Goal: Book appointment/travel/reservation

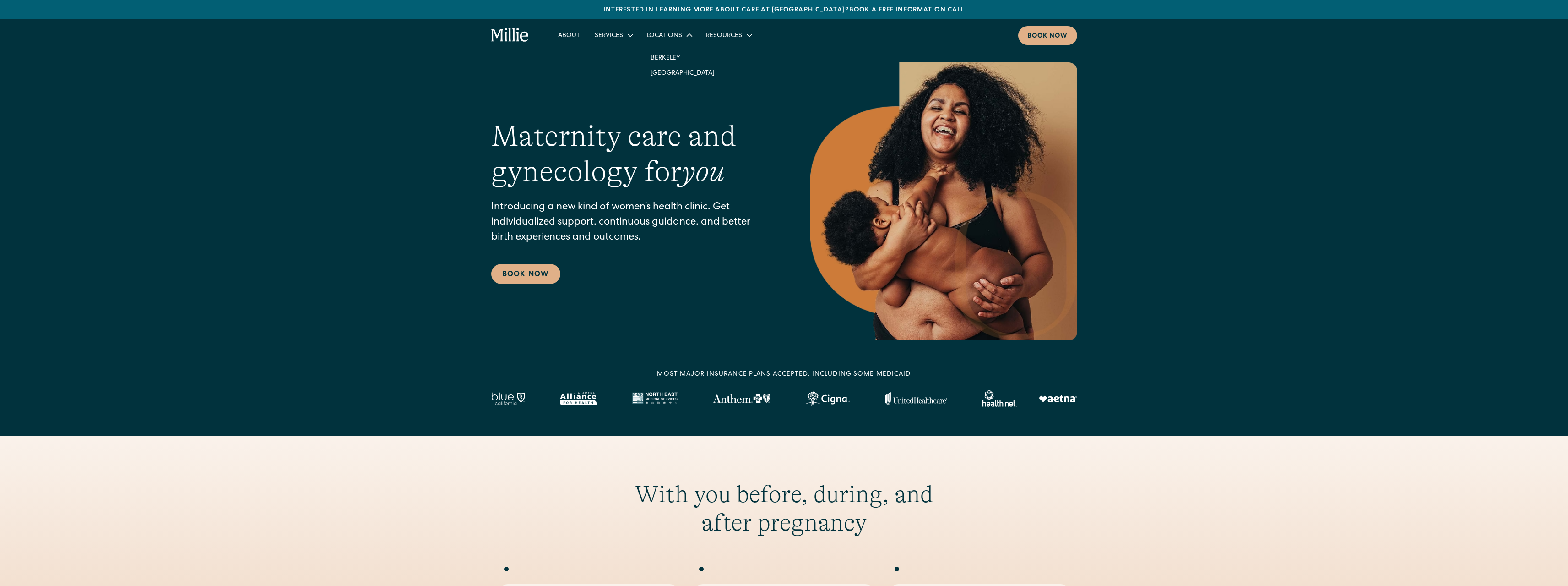
click at [686, 33] on icon at bounding box center [689, 35] width 11 height 11
click at [1058, 36] on div "Book now" at bounding box center [1048, 36] width 41 height 10
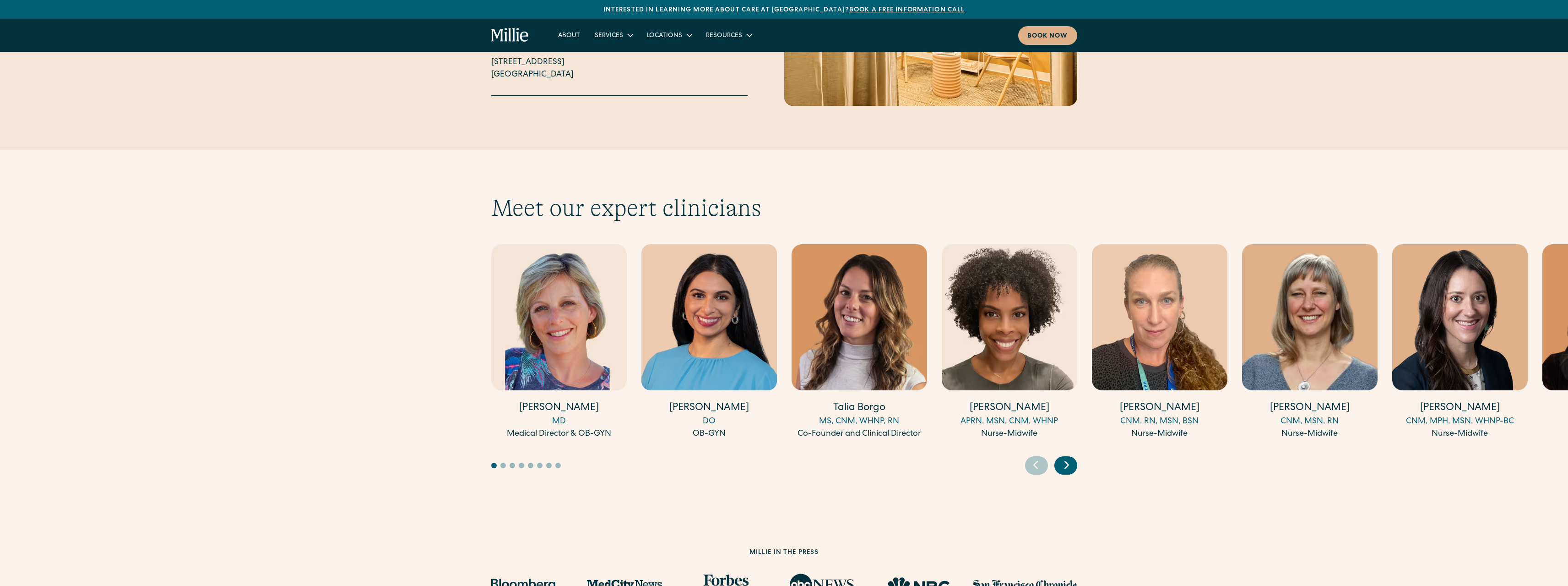
scroll to position [2427, 0]
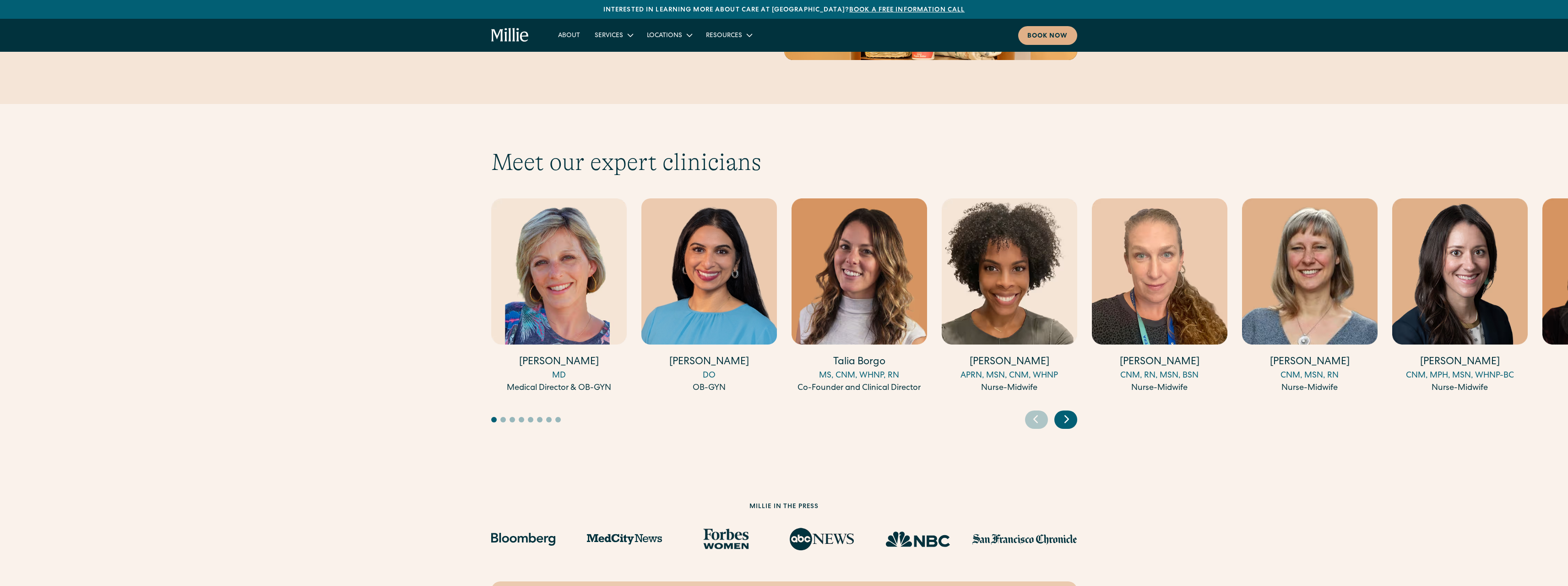
click at [756, 276] on img "2 / 17" at bounding box center [709, 271] width 135 height 146
click at [1073, 411] on div "Next slide" at bounding box center [1065, 420] width 23 height 18
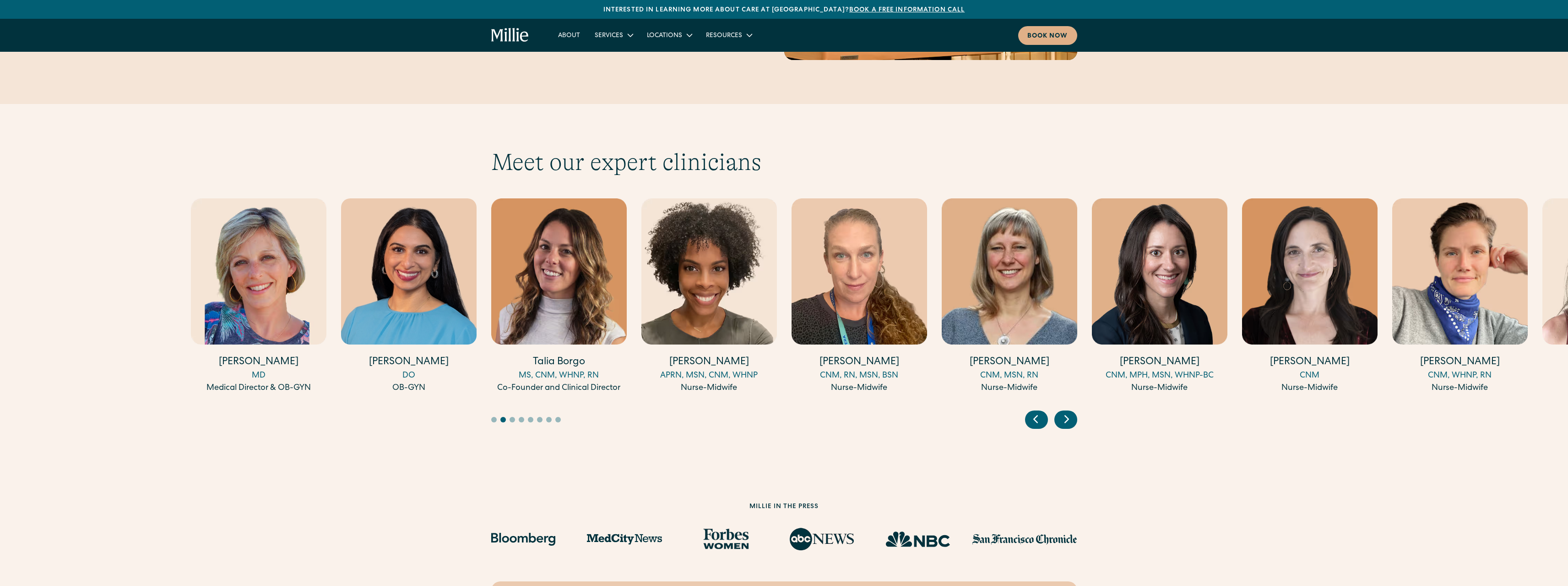
click at [1073, 411] on div "Next slide" at bounding box center [1065, 420] width 23 height 18
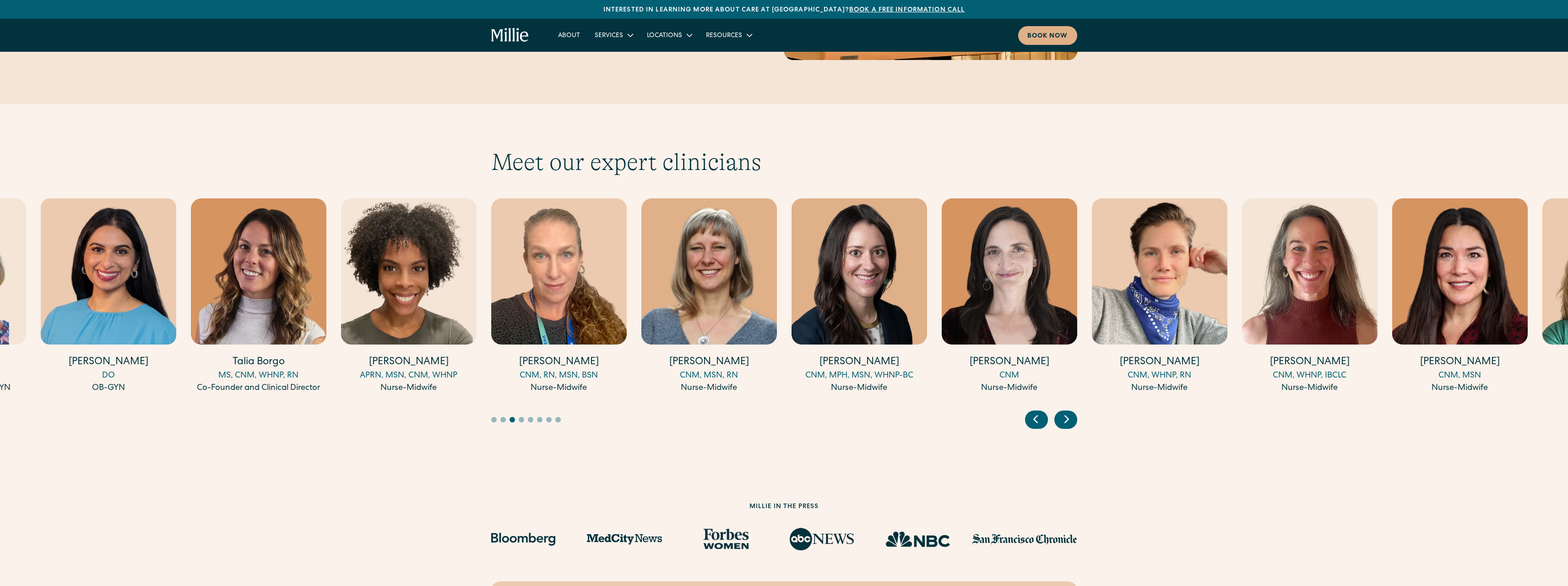
click at [1073, 411] on div "Next slide" at bounding box center [1065, 420] width 23 height 18
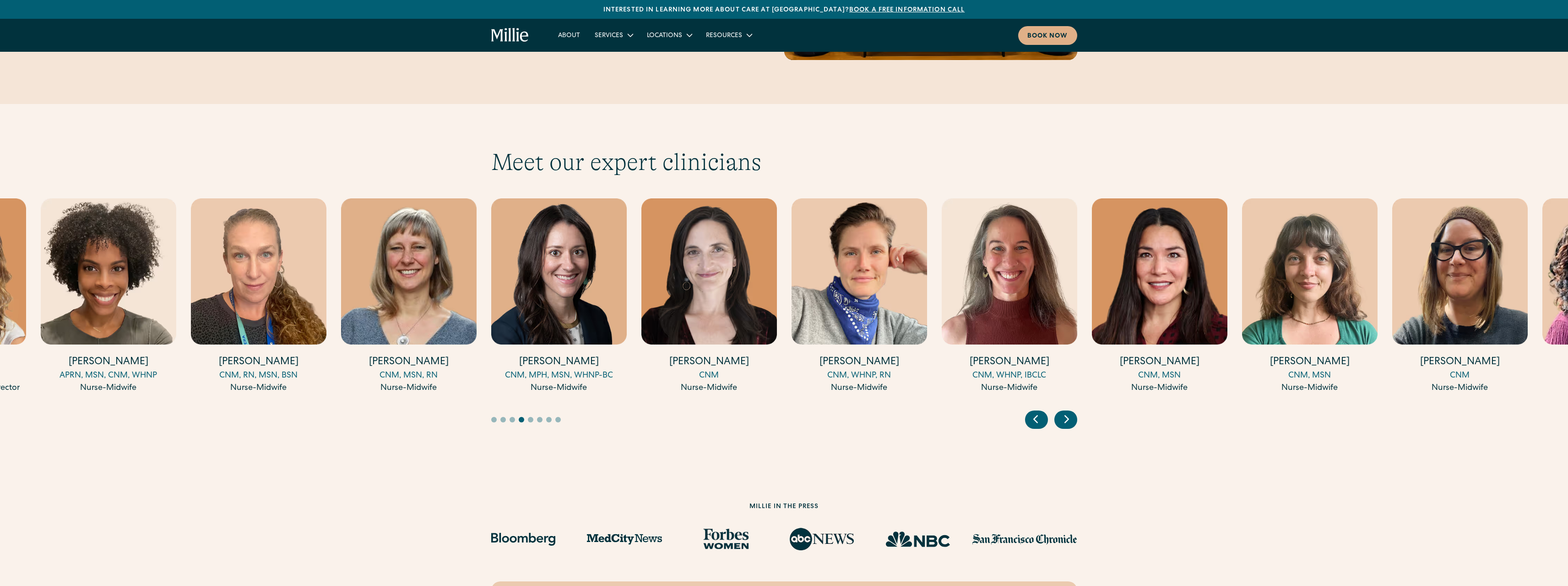
click at [1073, 411] on div "Next slide" at bounding box center [1065, 420] width 23 height 18
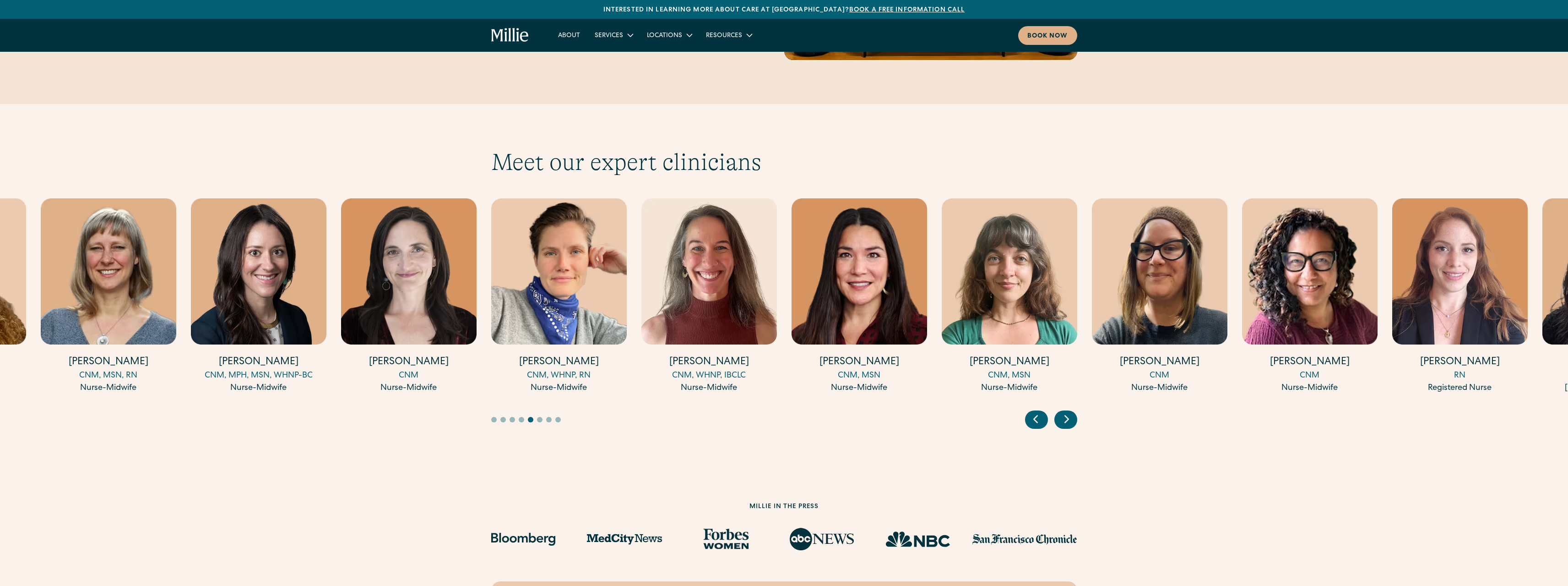
click at [1073, 412] on icon "Next slide" at bounding box center [1066, 419] width 14 height 14
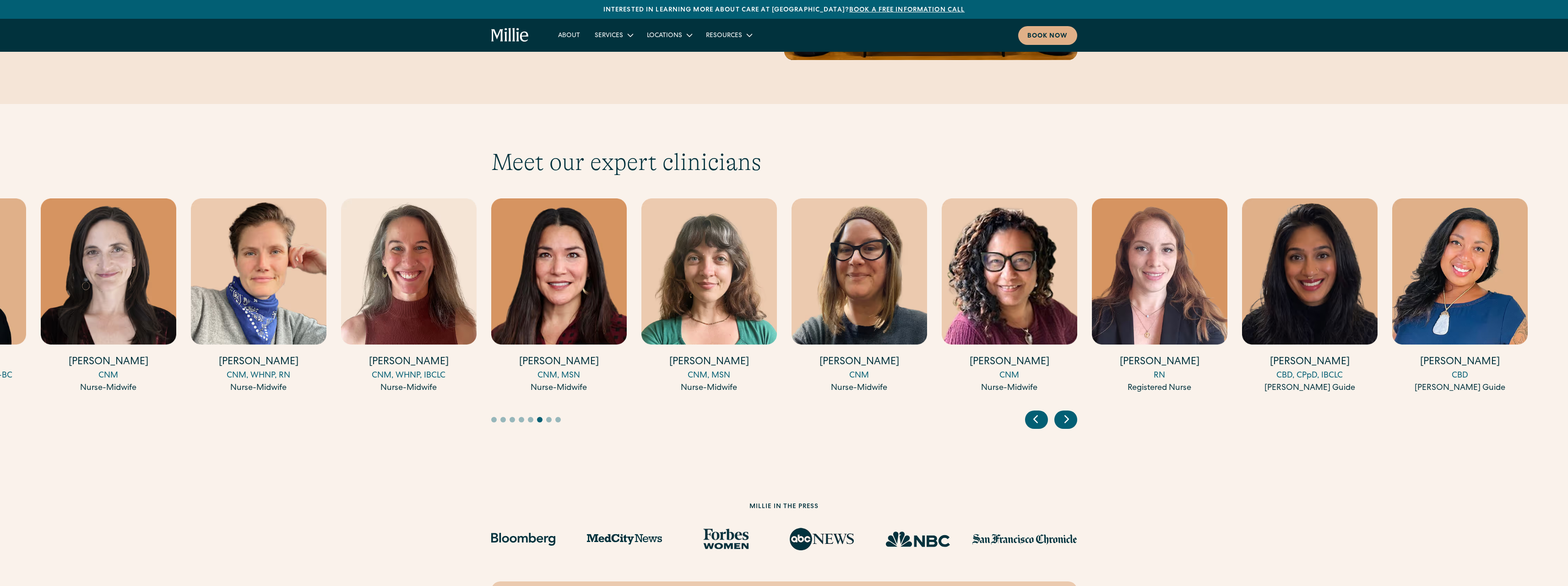
click at [1073, 412] on icon "Next slide" at bounding box center [1066, 419] width 14 height 14
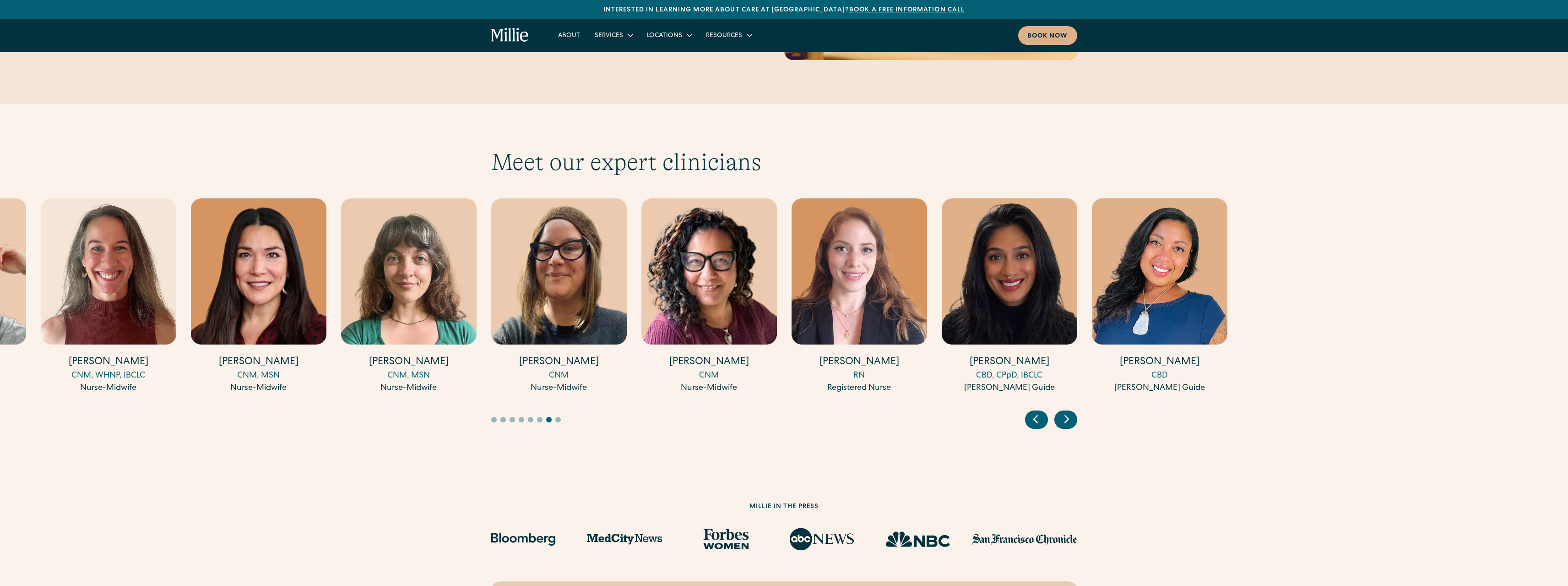
click at [1034, 416] on icon "Previous slide" at bounding box center [1035, 419] width 4 height 7
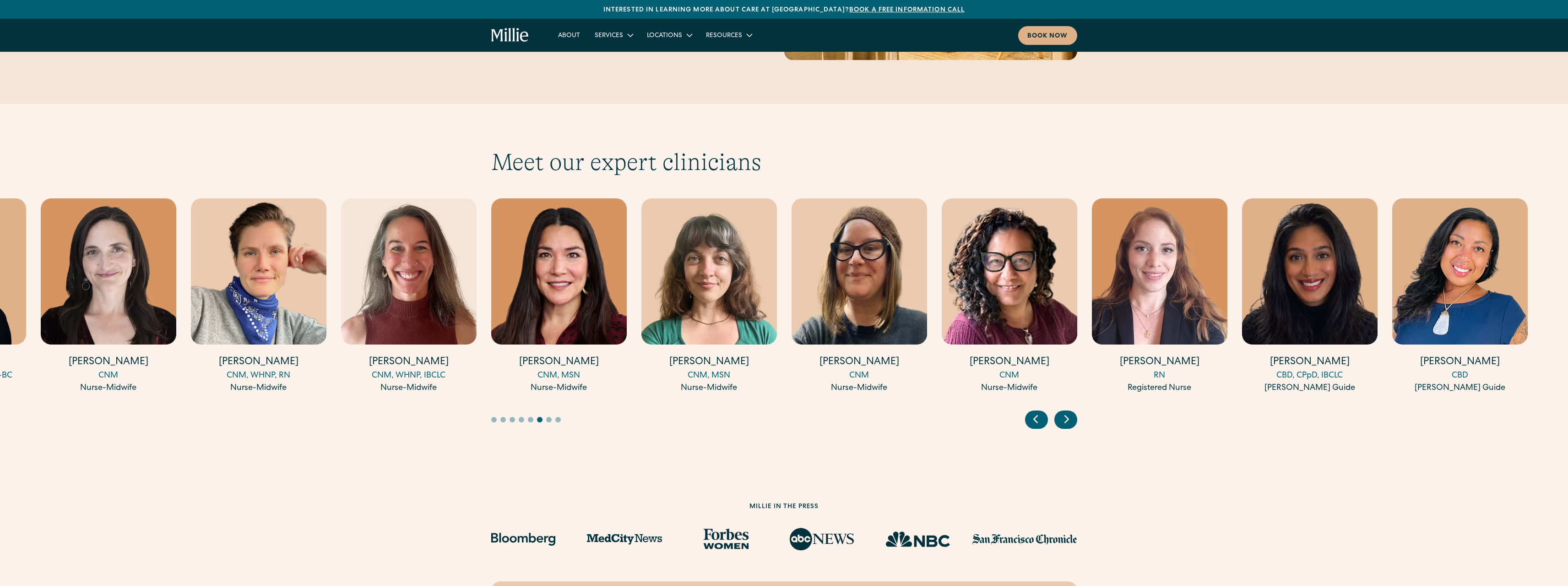
click at [1034, 416] on icon "Previous slide" at bounding box center [1035, 419] width 4 height 7
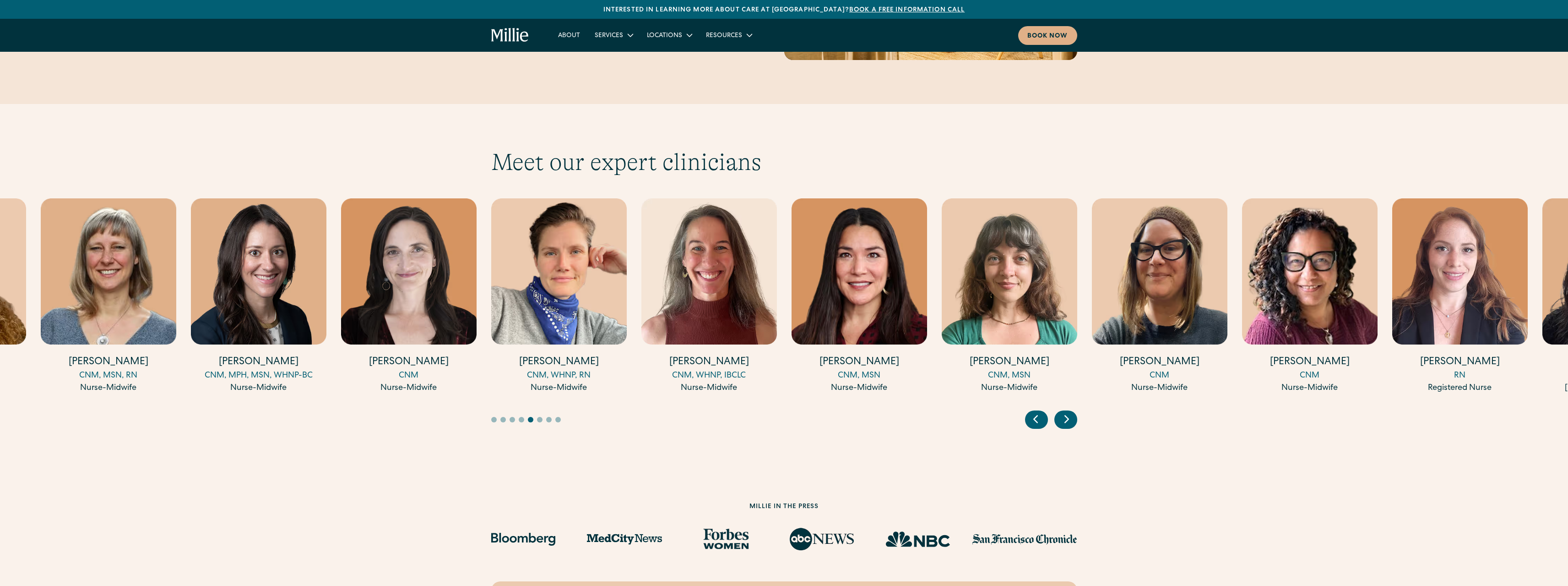
click at [1034, 416] on icon "Previous slide" at bounding box center [1035, 419] width 4 height 7
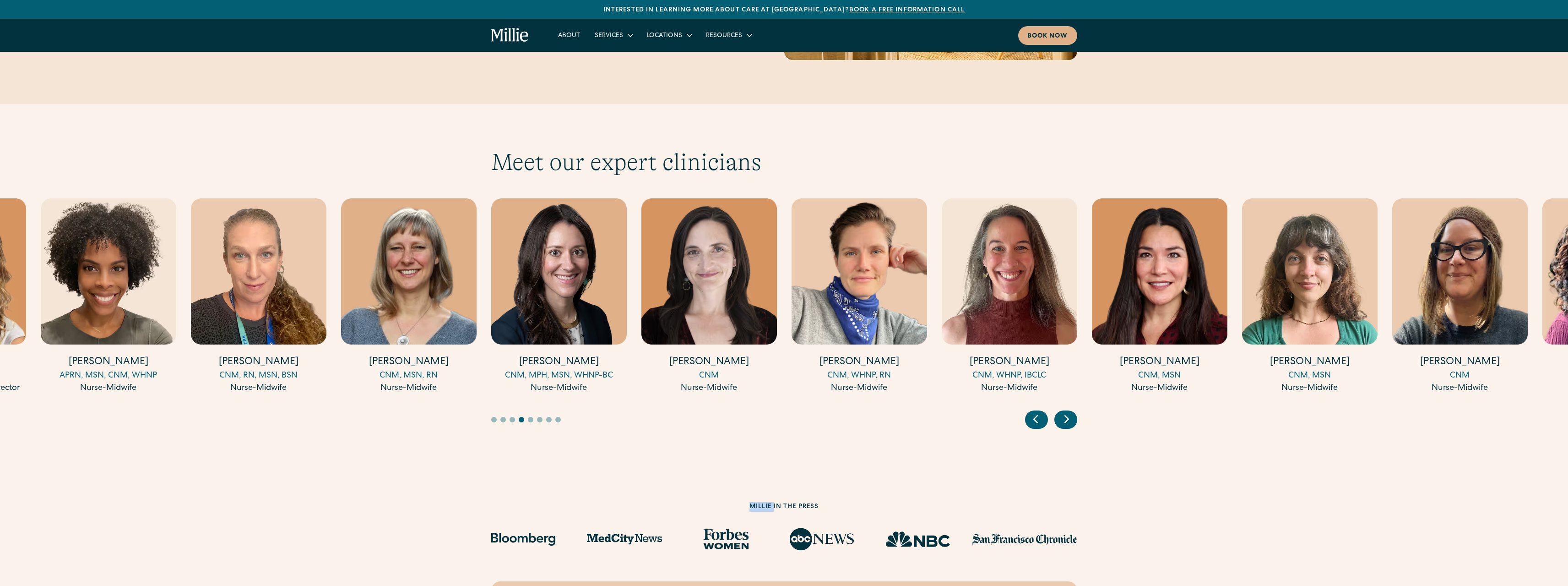
click at [1034, 416] on icon "Previous slide" at bounding box center [1035, 419] width 4 height 7
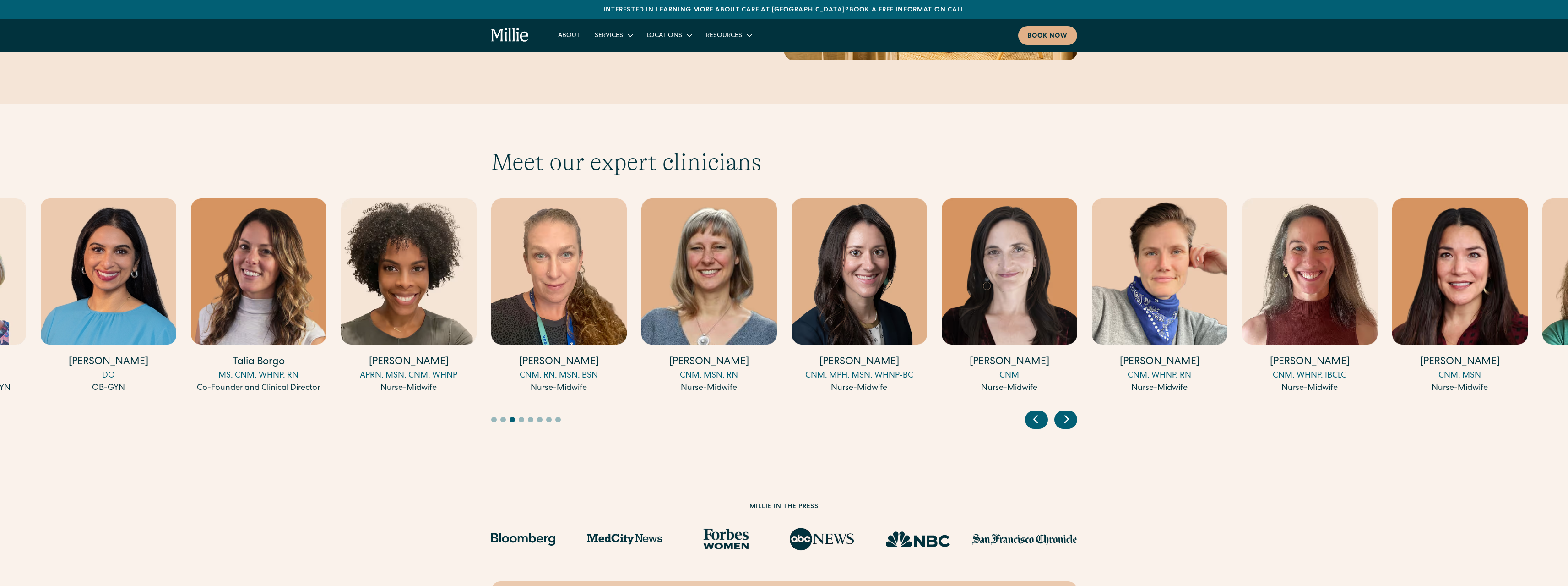
click at [1034, 416] on icon "Previous slide" at bounding box center [1035, 419] width 4 height 7
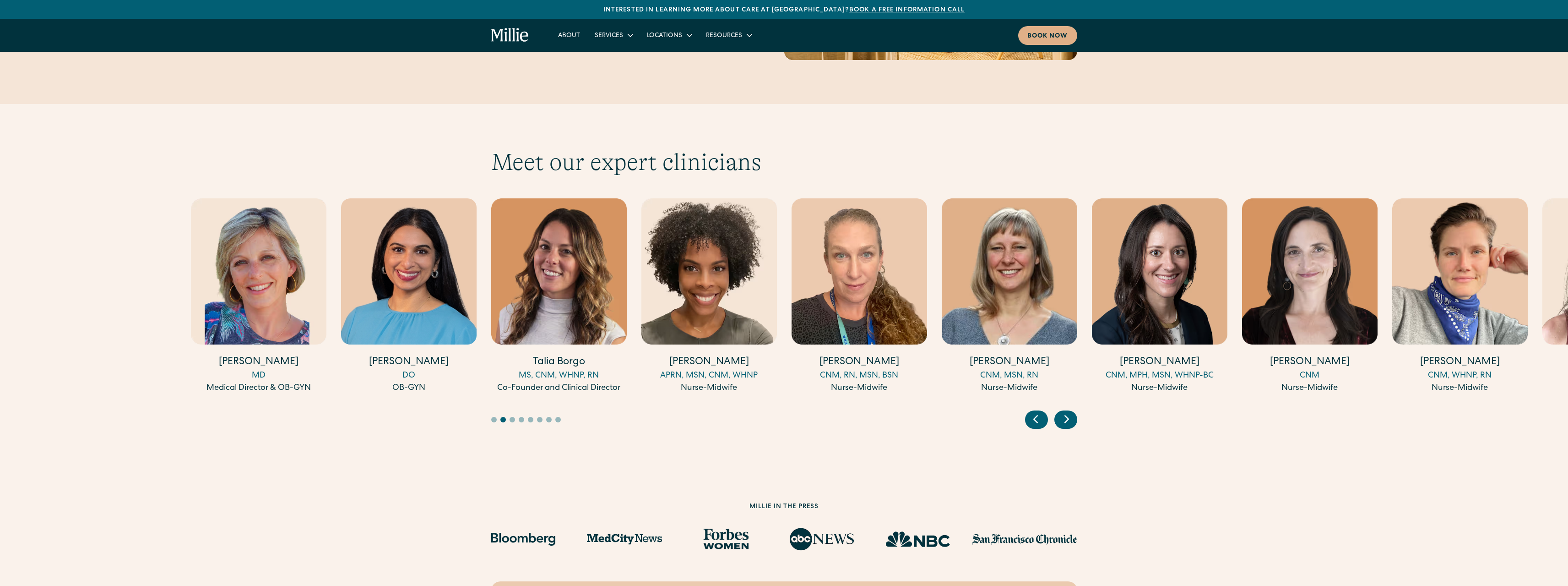
click at [1034, 416] on icon "Previous slide" at bounding box center [1035, 419] width 4 height 7
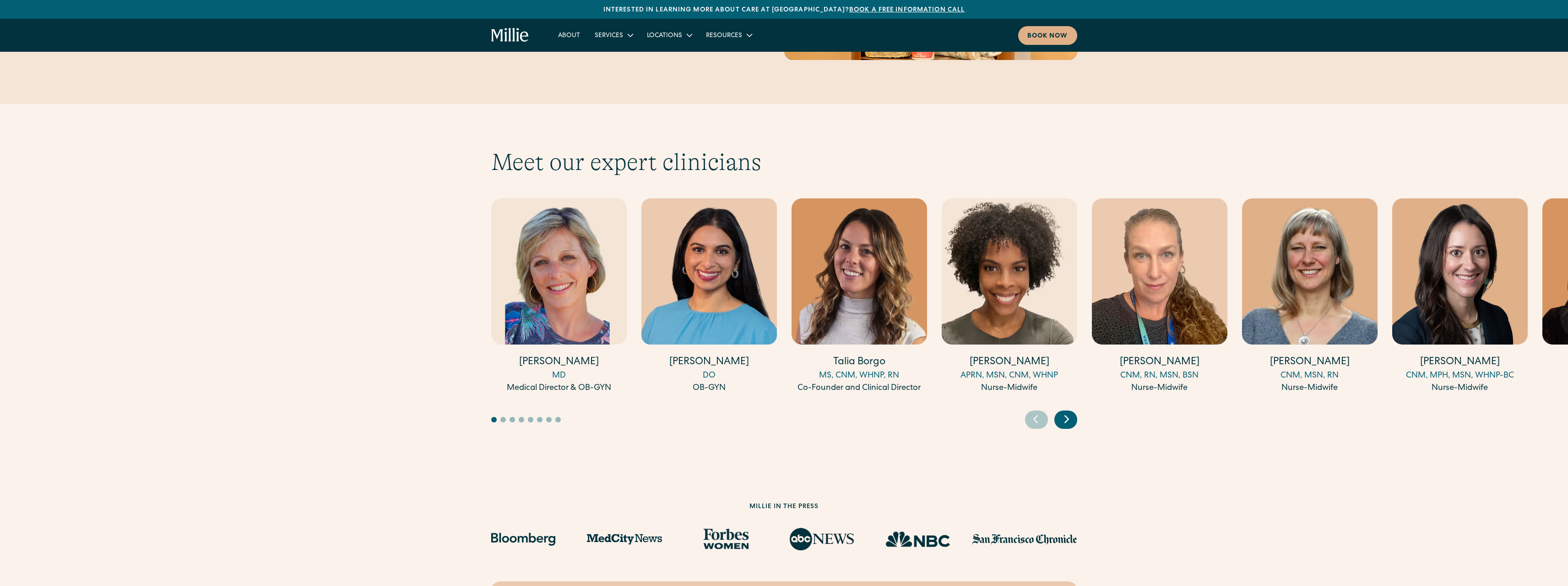
click at [544, 283] on img "1 / 17" at bounding box center [559, 271] width 135 height 146
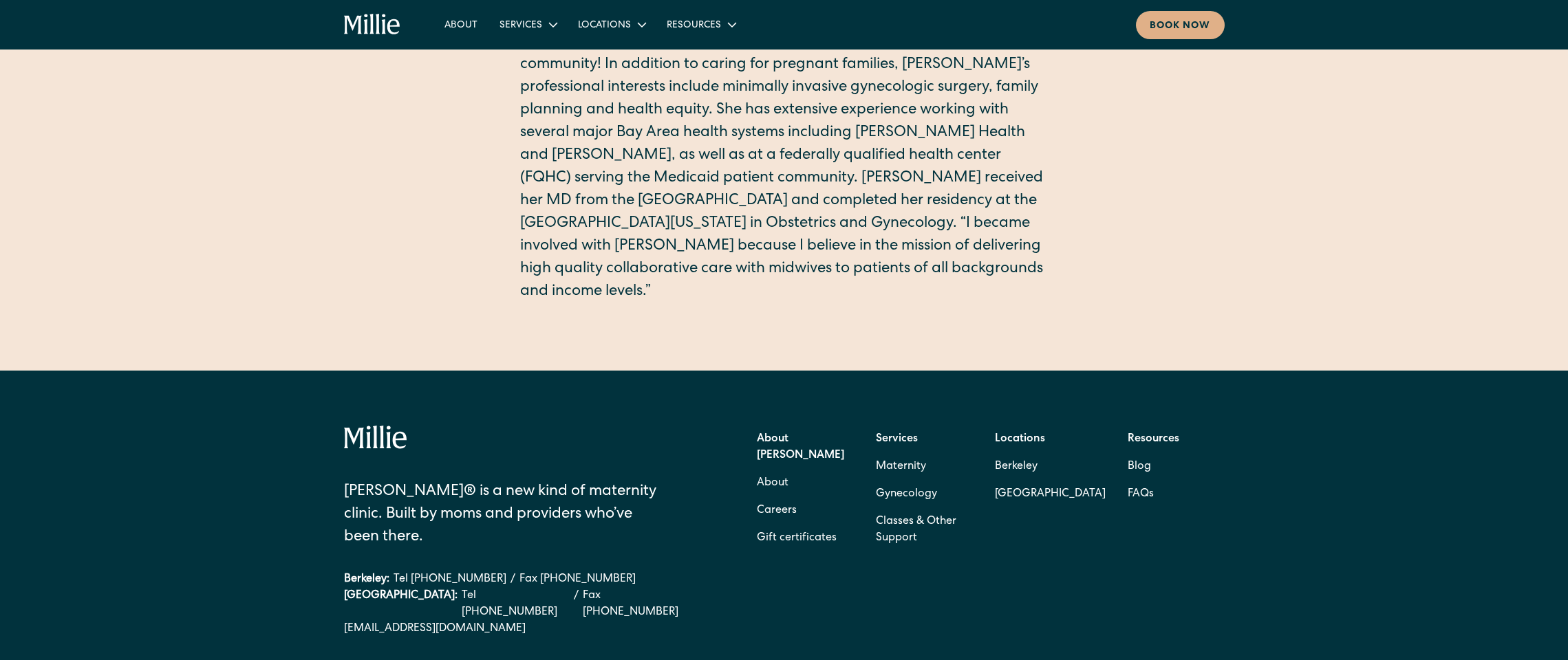
scroll to position [553, 0]
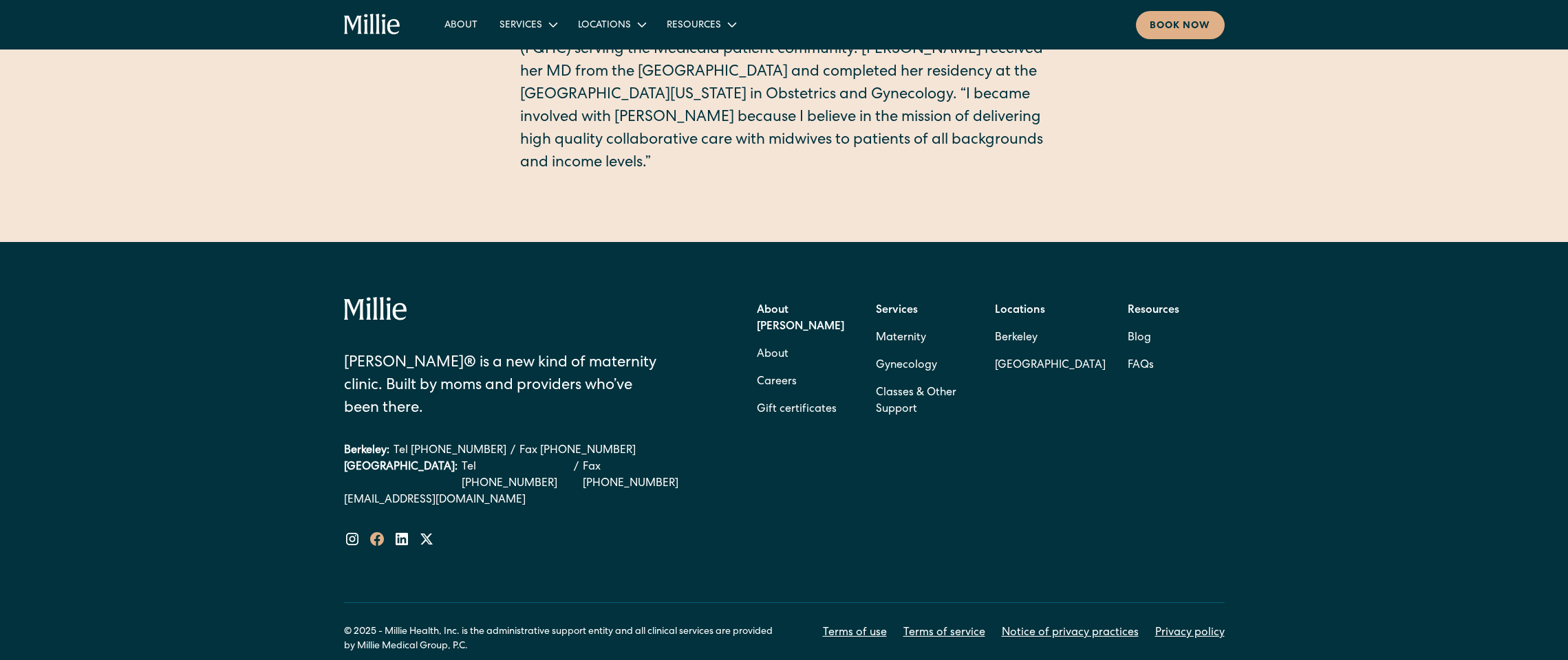
click at [379, 532] on icon at bounding box center [377, 539] width 14 height 14
click at [351, 531] on icon at bounding box center [352, 539] width 17 height 17
drag, startPoint x: 497, startPoint y: 456, endPoint x: 338, endPoint y: 452, distance: 159.1
click at [338, 452] on div "Millie® is a new kind of maternity clinic. Built by moms and providers who’ve b…" at bounding box center [784, 475] width 1568 height 467
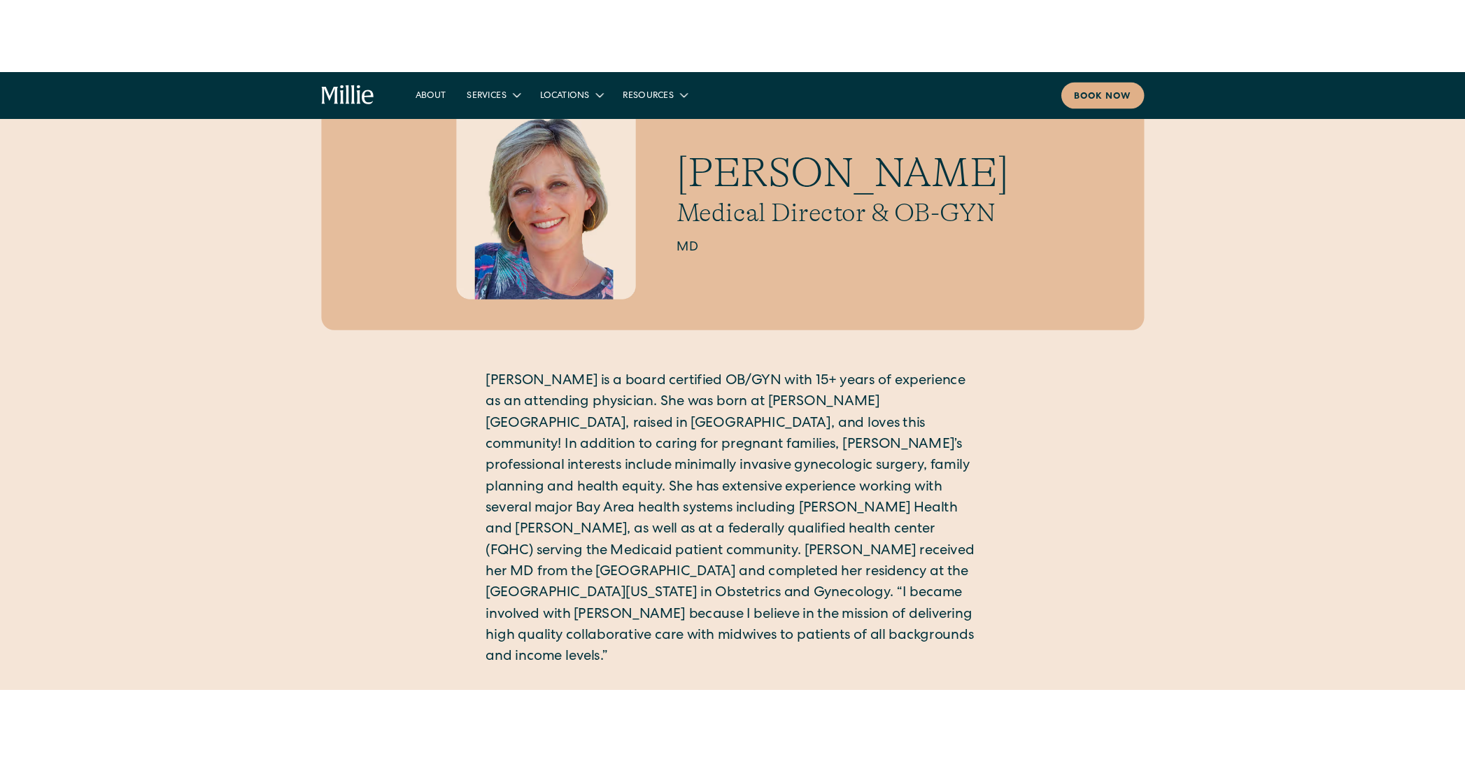
scroll to position [0, 0]
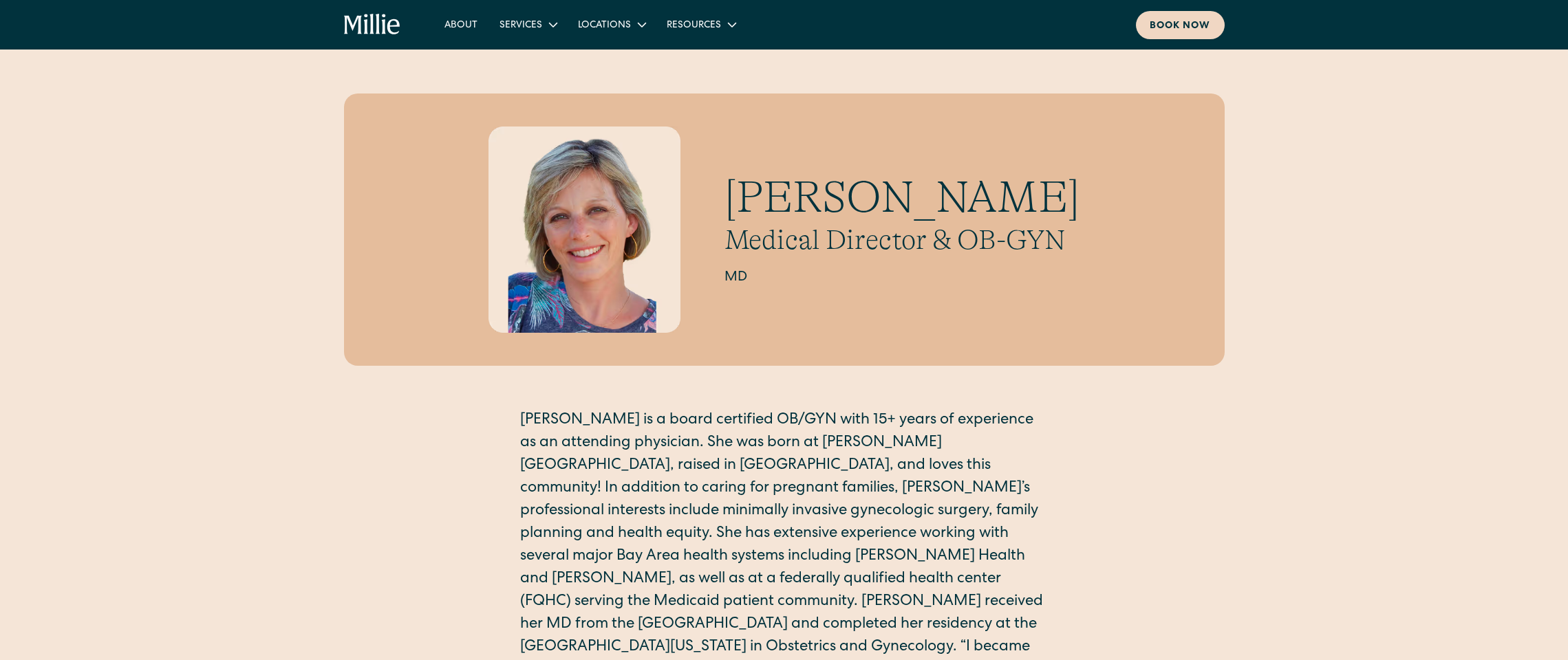
click at [1183, 20] on div "Book now" at bounding box center [1180, 27] width 61 height 15
click at [1, 658] on div "Amy Kane Medical Director & OB-GYN MD Amy is a board certified OB/GYN with 15+ …" at bounding box center [784, 422] width 1568 height 657
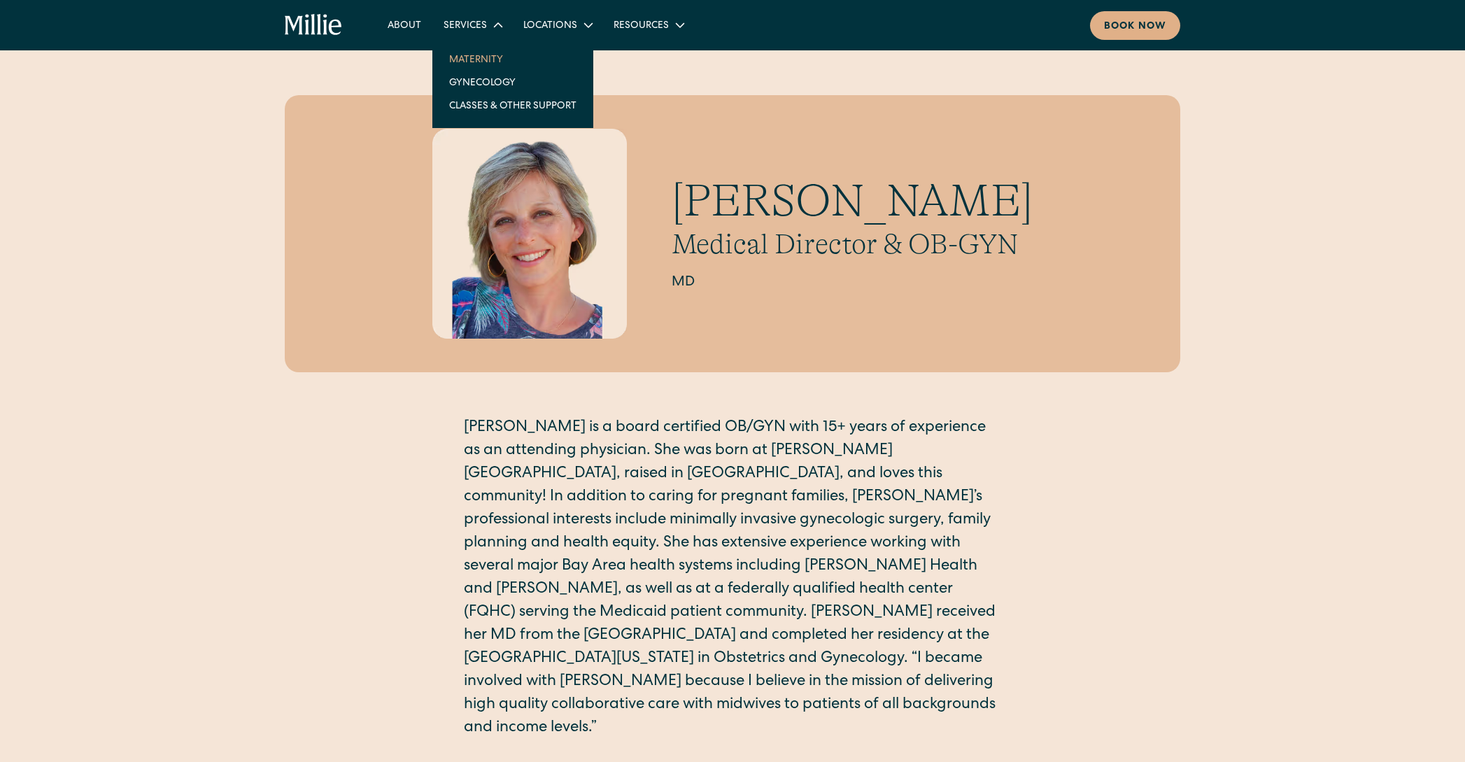
click at [476, 55] on link "Maternity" at bounding box center [513, 59] width 150 height 23
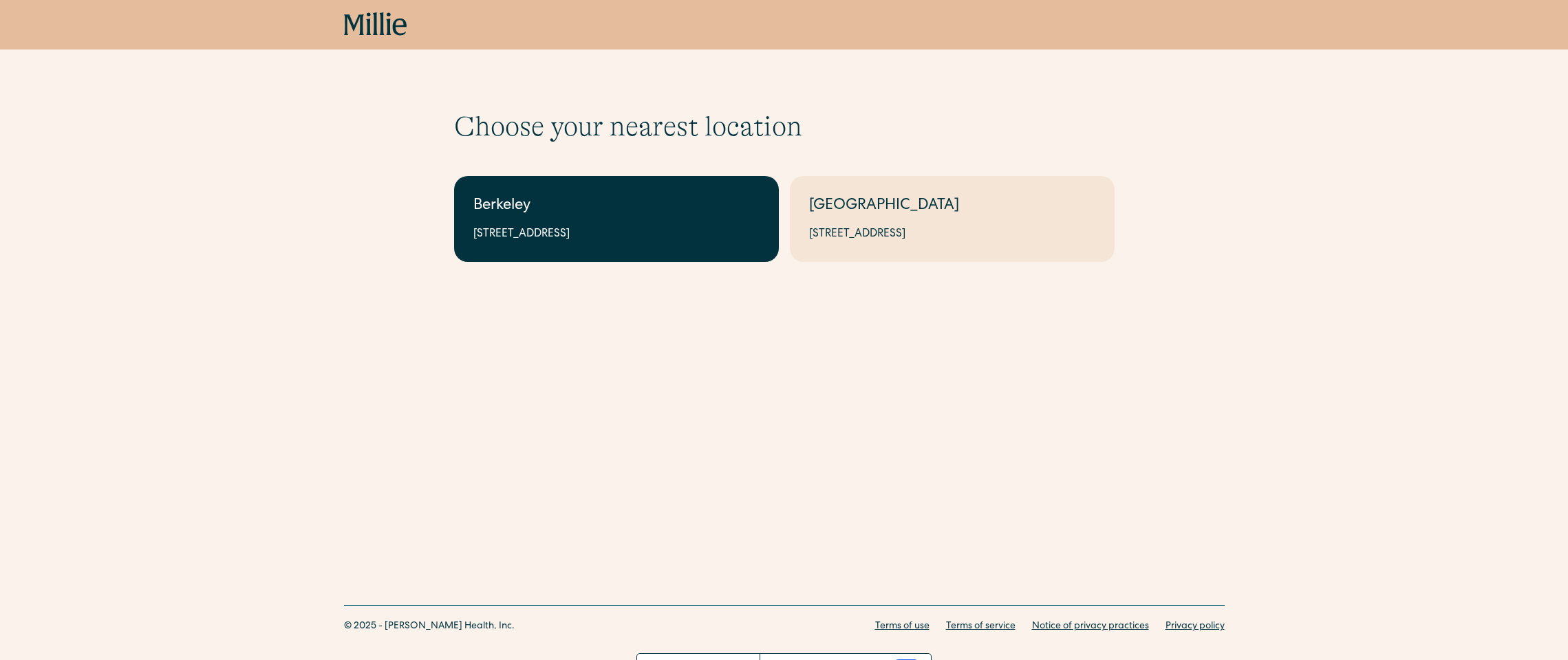
click at [669, 214] on div "Berkeley" at bounding box center [616, 207] width 286 height 23
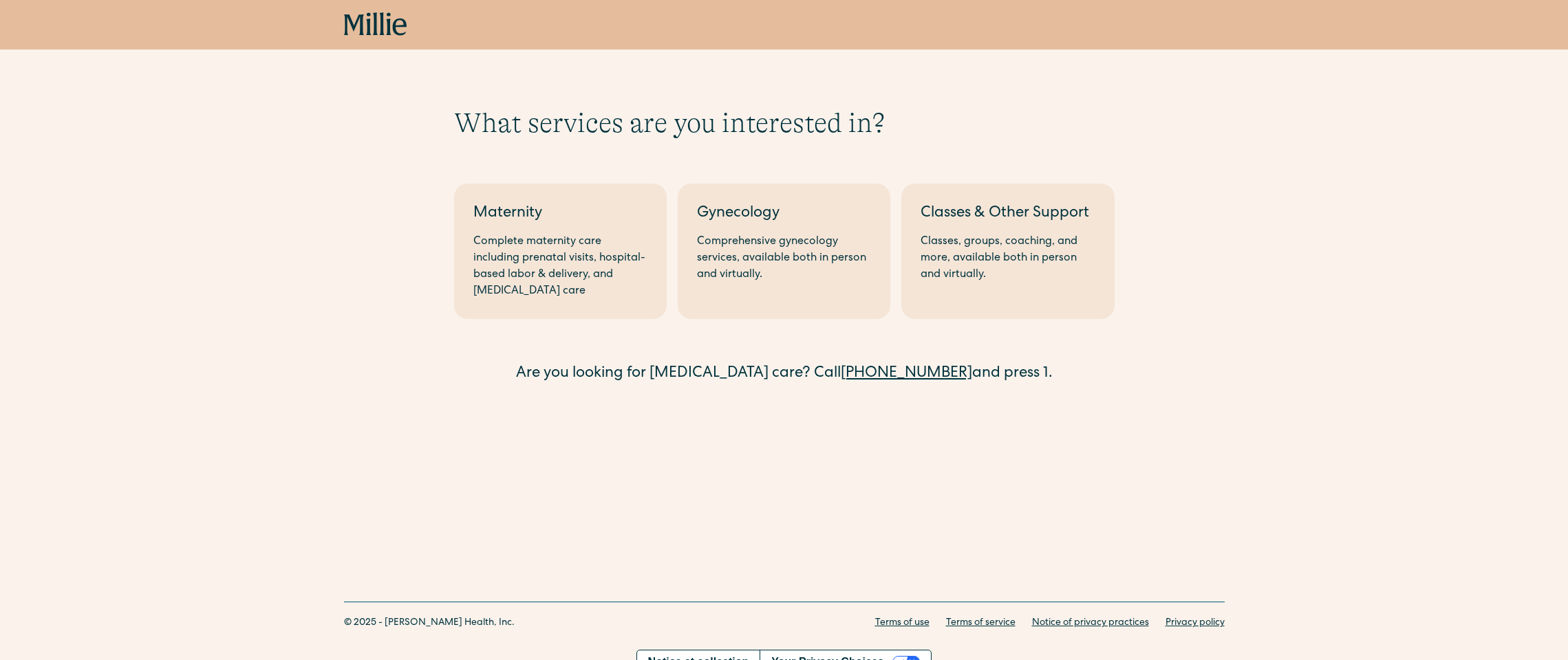
scroll to position [24, 0]
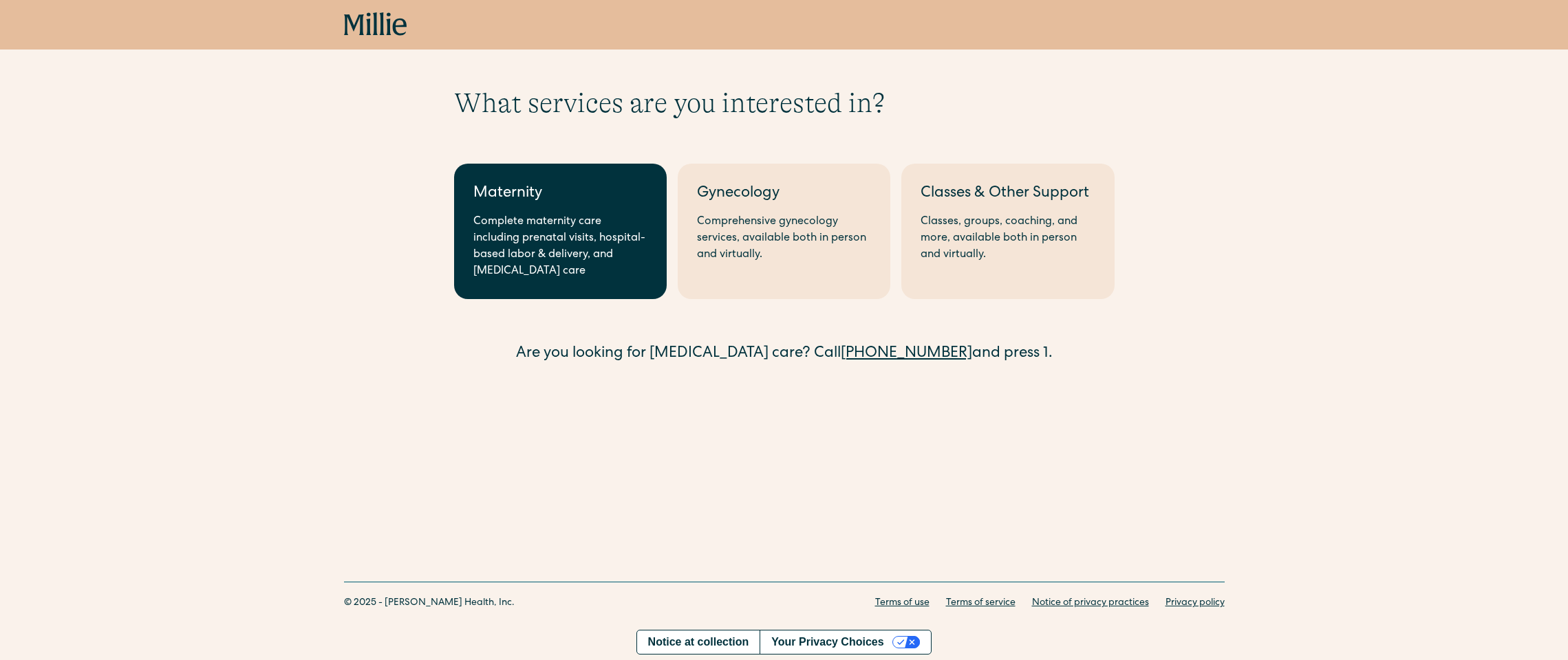
click at [609, 251] on div "Complete maternity care including prenatal visits, hospital-based labor & deliv…" at bounding box center [560, 247] width 174 height 66
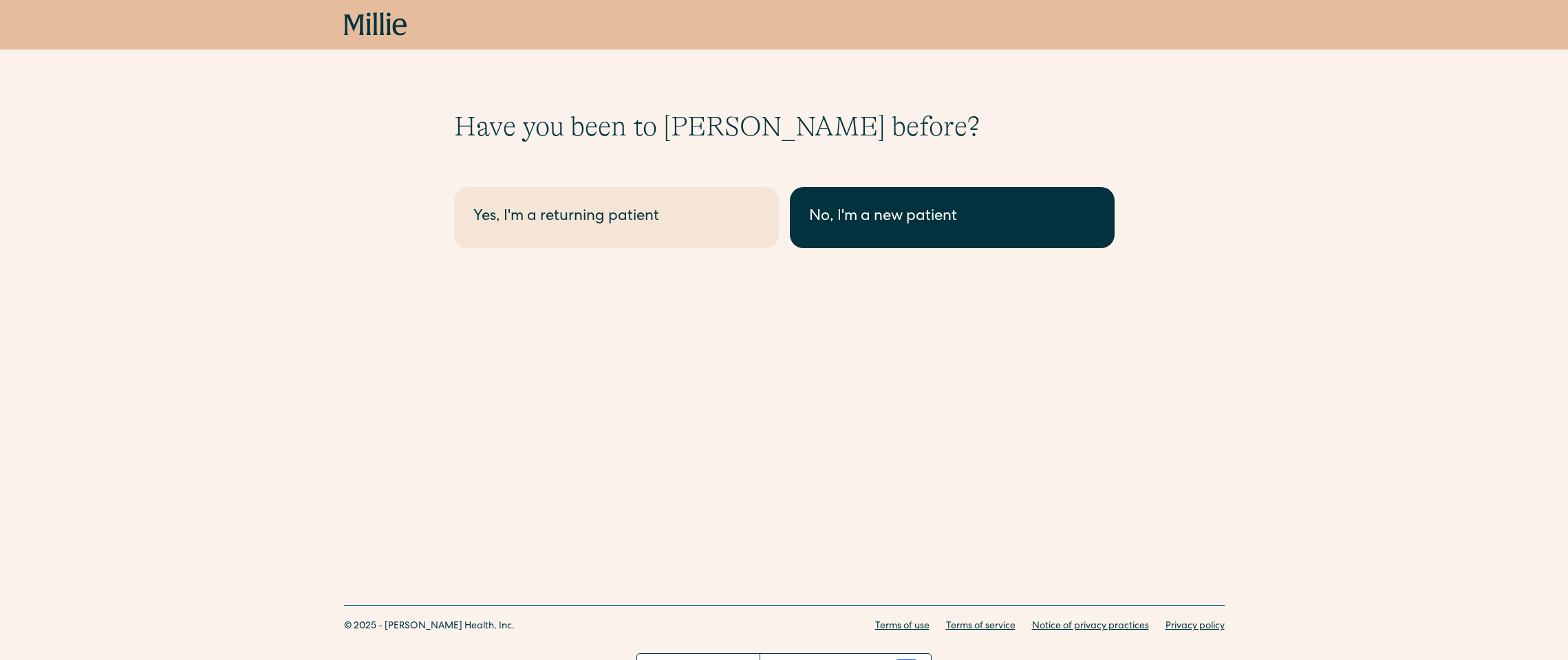
click at [904, 218] on div "No, I'm a new patient" at bounding box center [952, 217] width 286 height 23
